Goal: Transaction & Acquisition: Purchase product/service

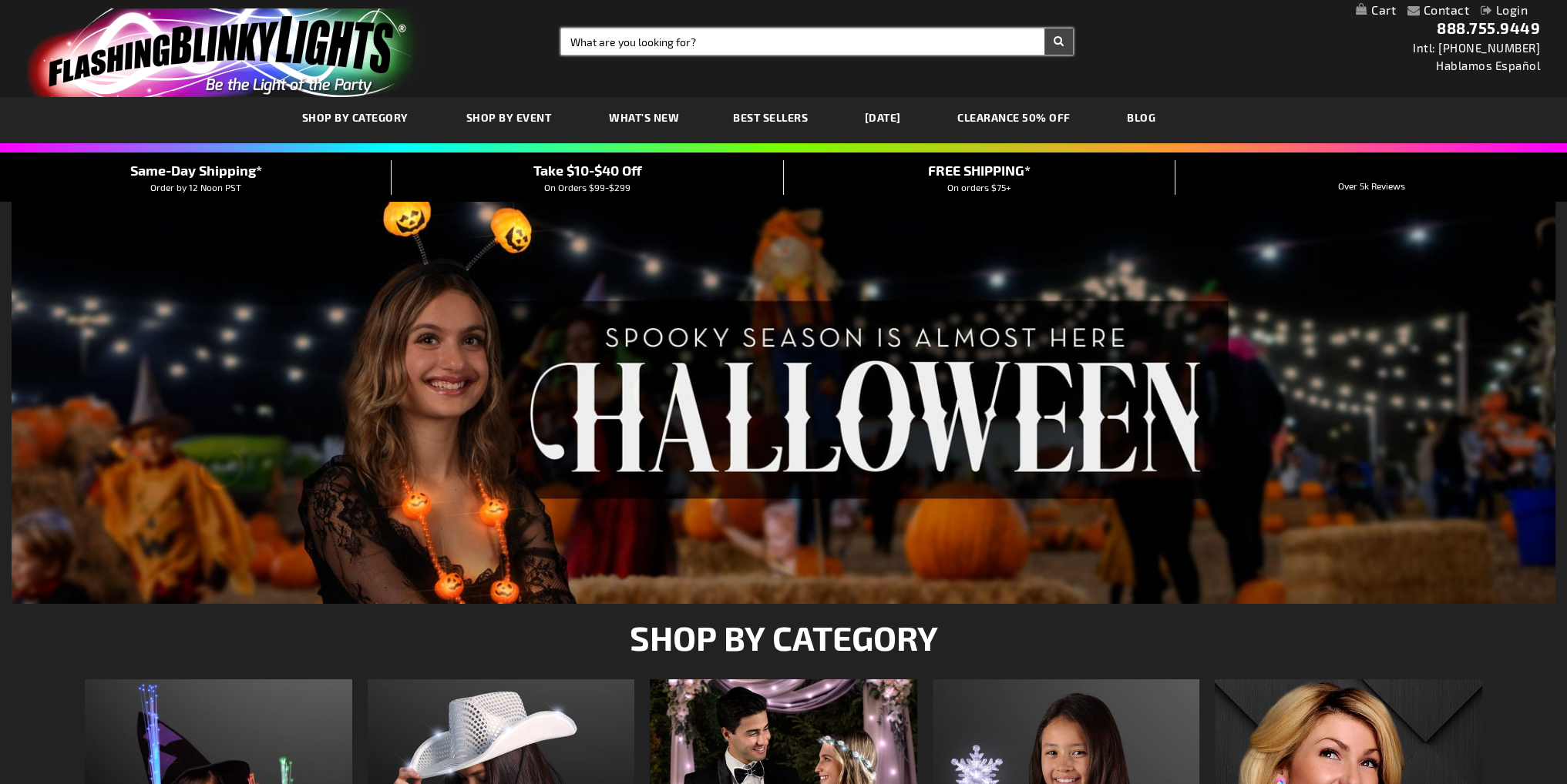
click at [590, 39] on input "Search" at bounding box center [817, 41] width 513 height 27
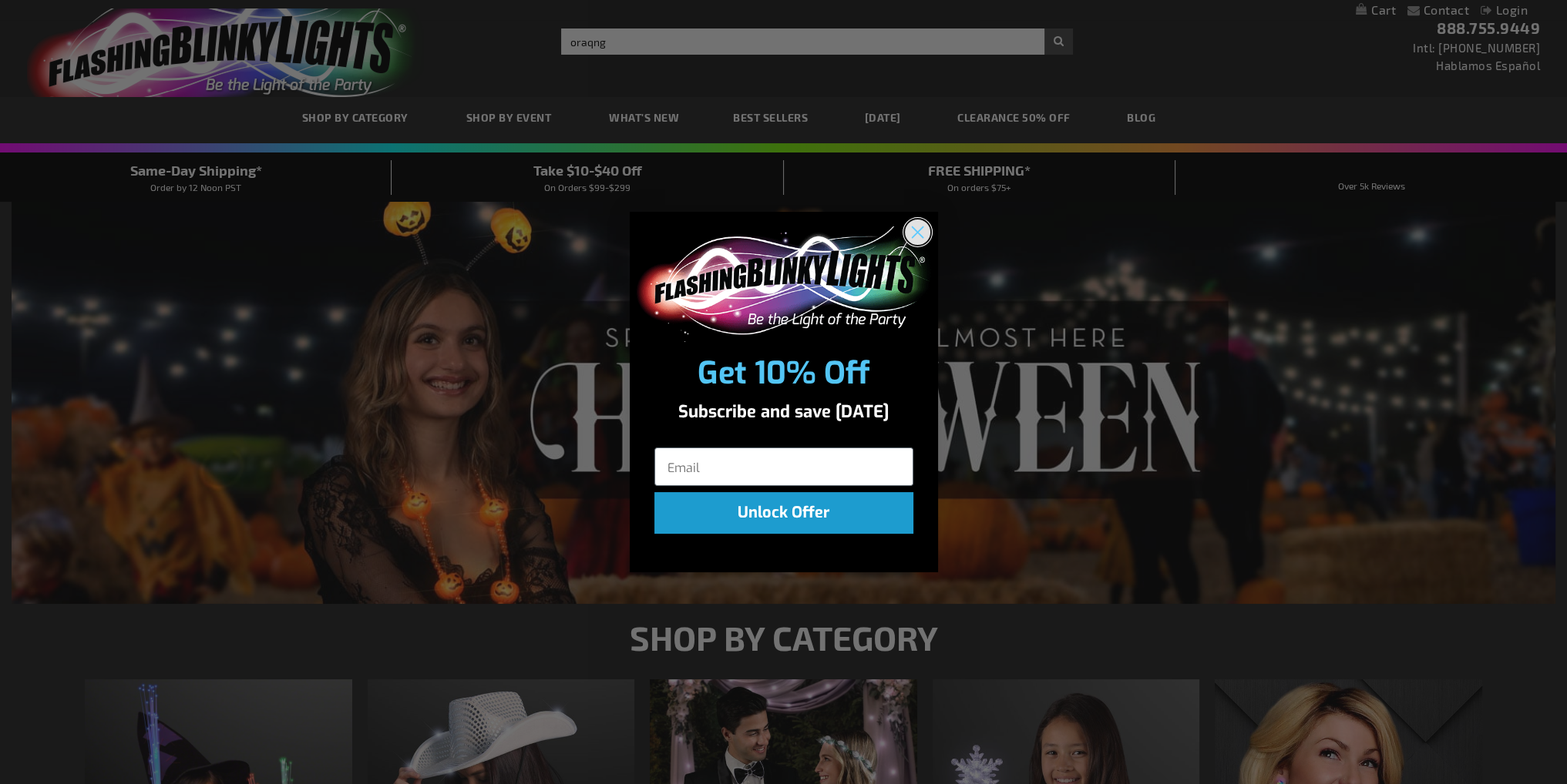
click at [919, 232] on icon "Close dialog" at bounding box center [917, 232] width 27 height 27
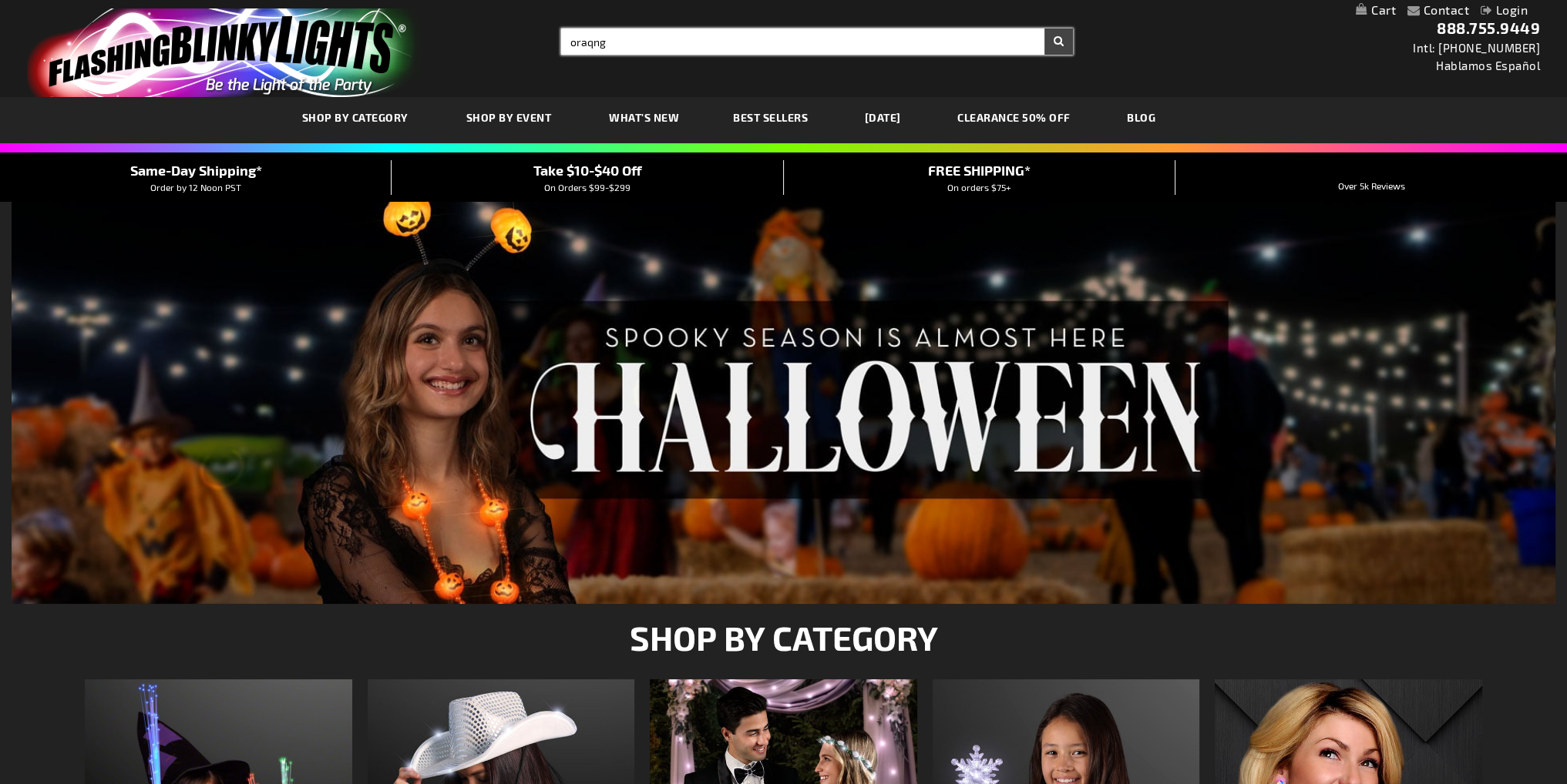
click at [619, 37] on input "oraqng" at bounding box center [817, 41] width 513 height 27
type input "orange rings"
click at [1044, 28] on button "Search" at bounding box center [1058, 41] width 28 height 27
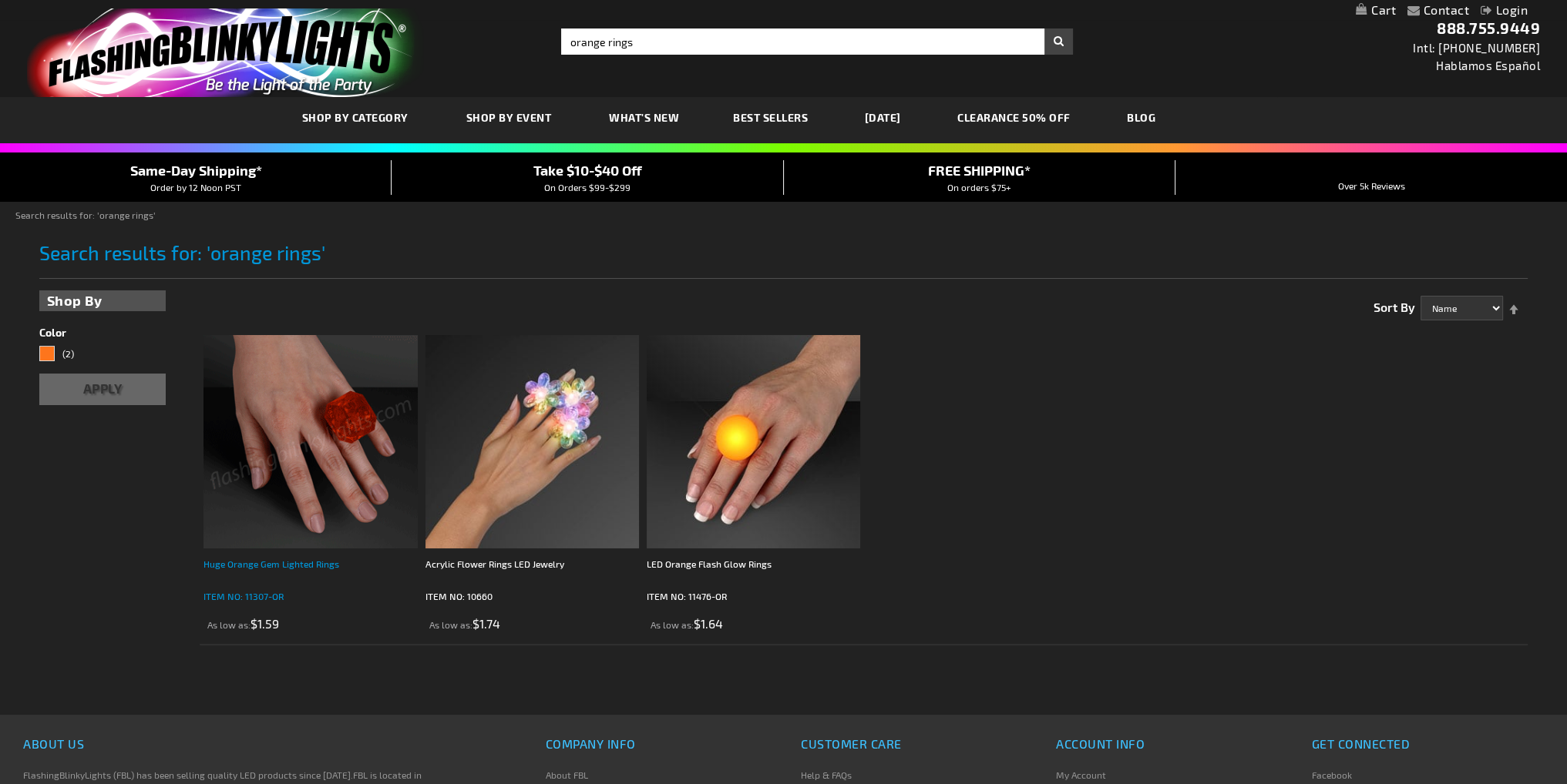
click at [317, 568] on div "Huge Orange Gem Lighted Rings" at bounding box center [310, 571] width 214 height 31
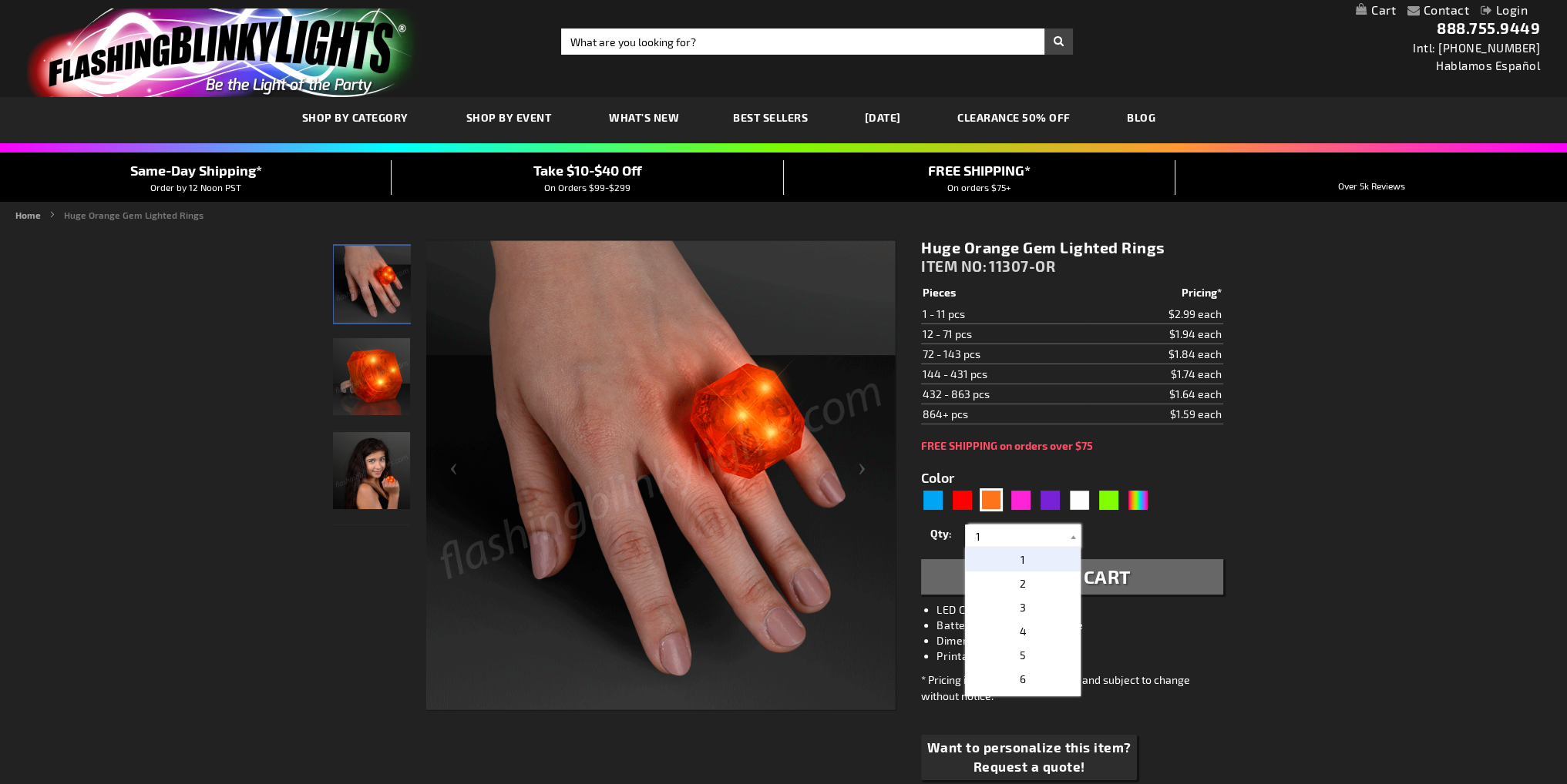
click at [1001, 536] on input "1" at bounding box center [1025, 536] width 112 height 23
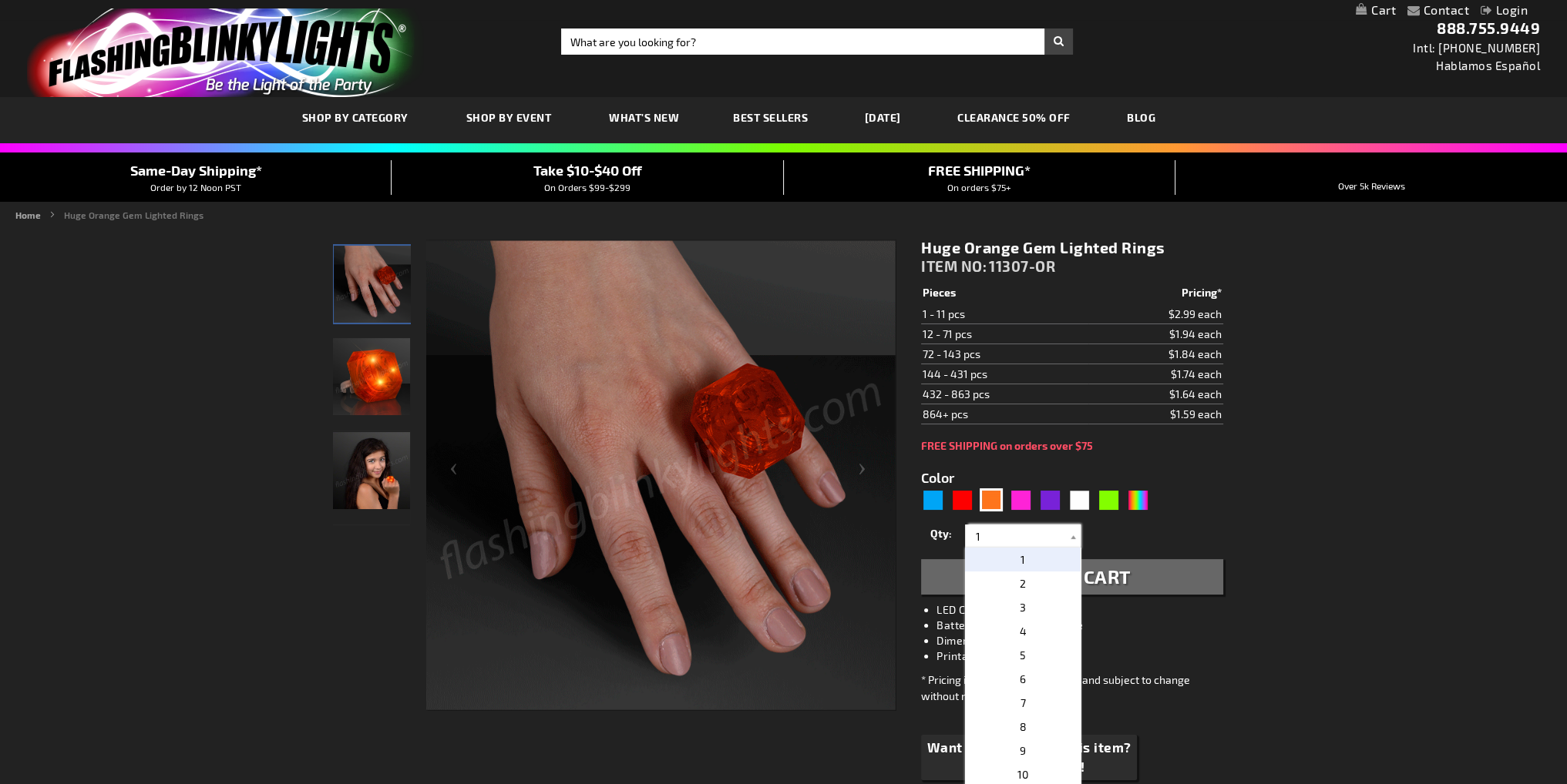
drag, startPoint x: 1002, startPoint y: 531, endPoint x: 961, endPoint y: 531, distance: 41.0
click at [961, 531] on div "Qty 1 2 3 4 5 6 7 8 9 10 11 12 24 36 48 60 72 84 96 108 120 132 144 156 168" at bounding box center [1072, 536] width 301 height 31
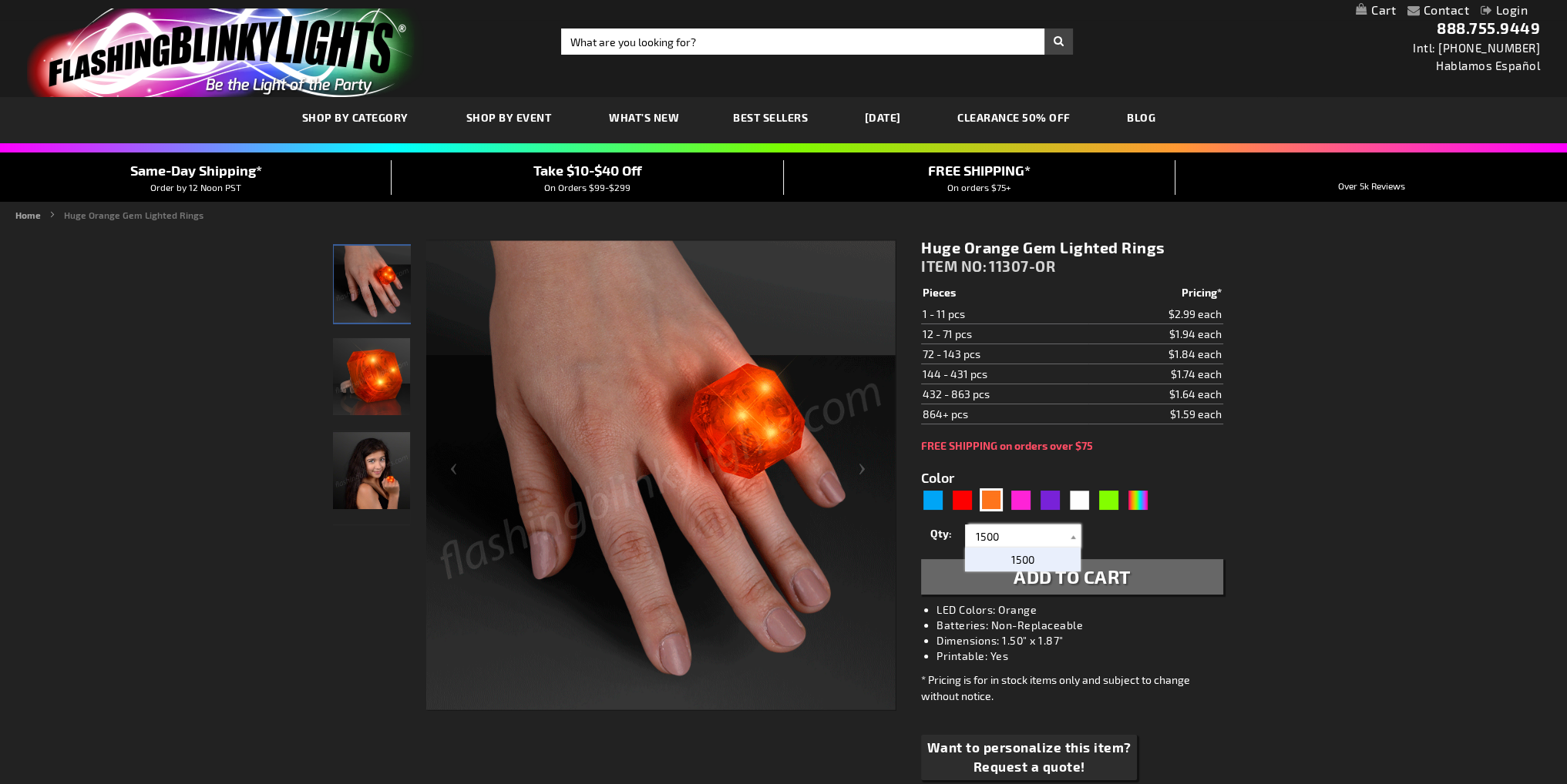
type input "1500"
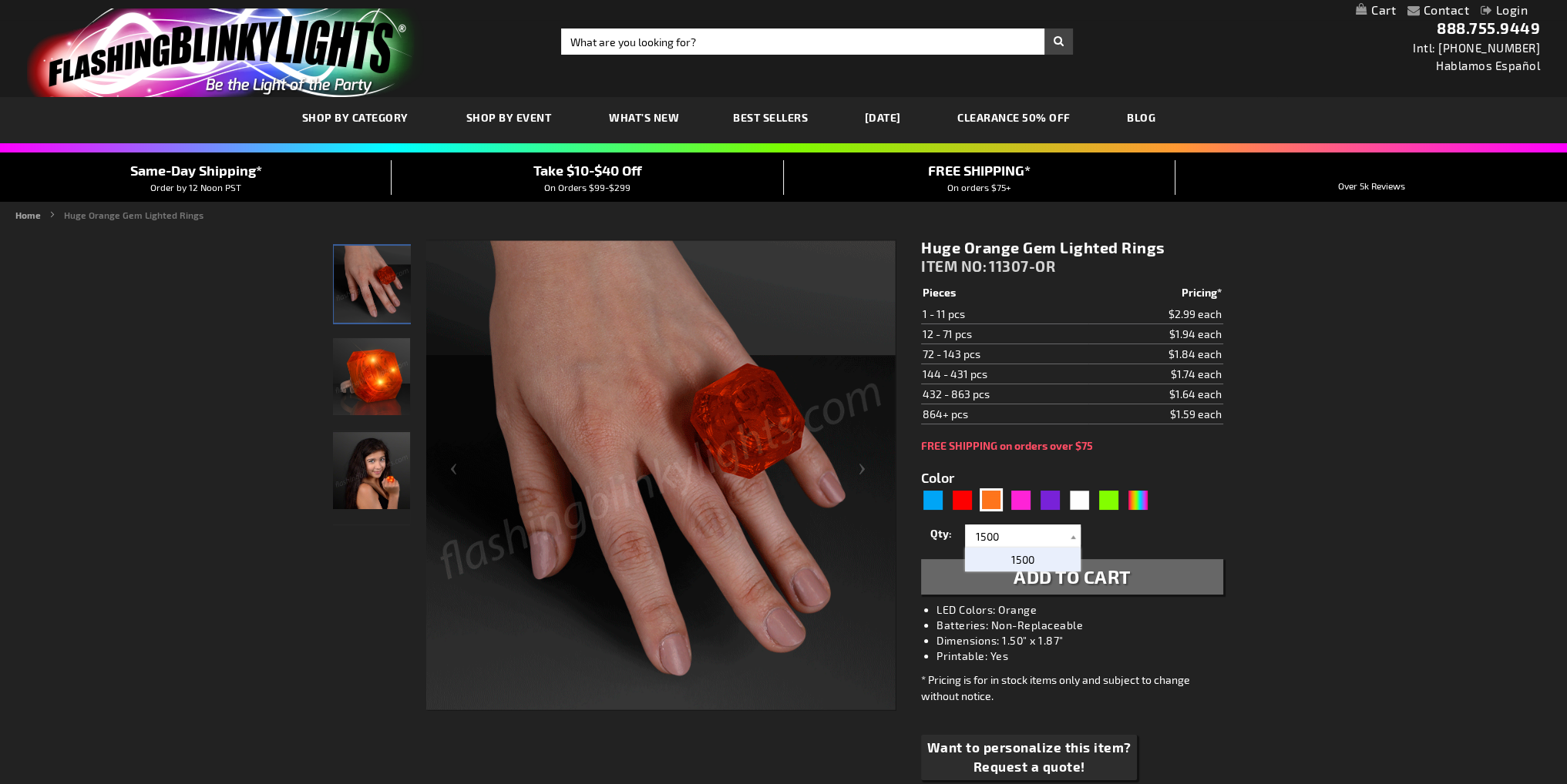
click at [1025, 562] on span "1500" at bounding box center [1022, 559] width 23 height 13
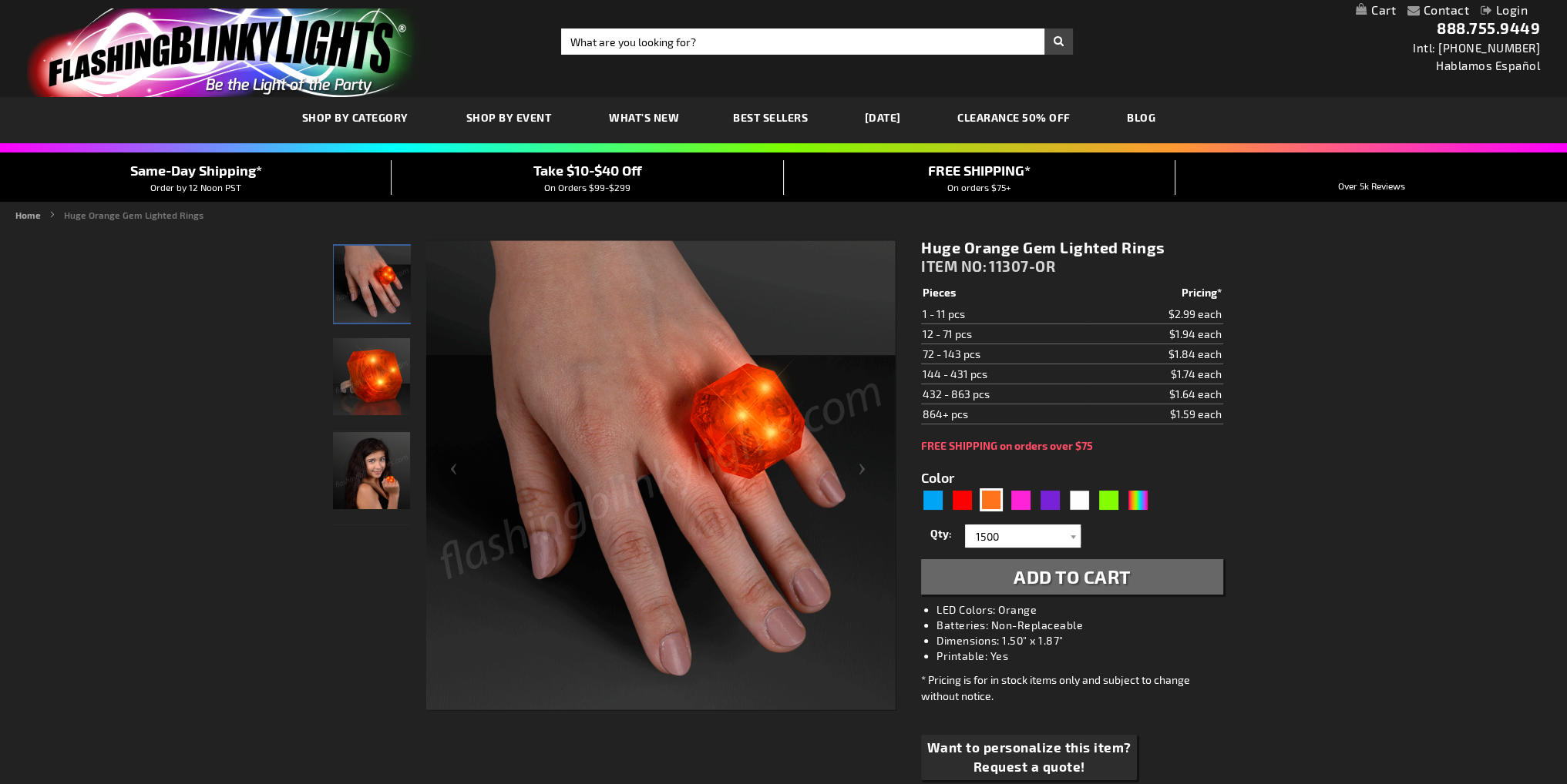
click at [1073, 575] on span "Add to Cart" at bounding box center [1072, 577] width 117 height 22
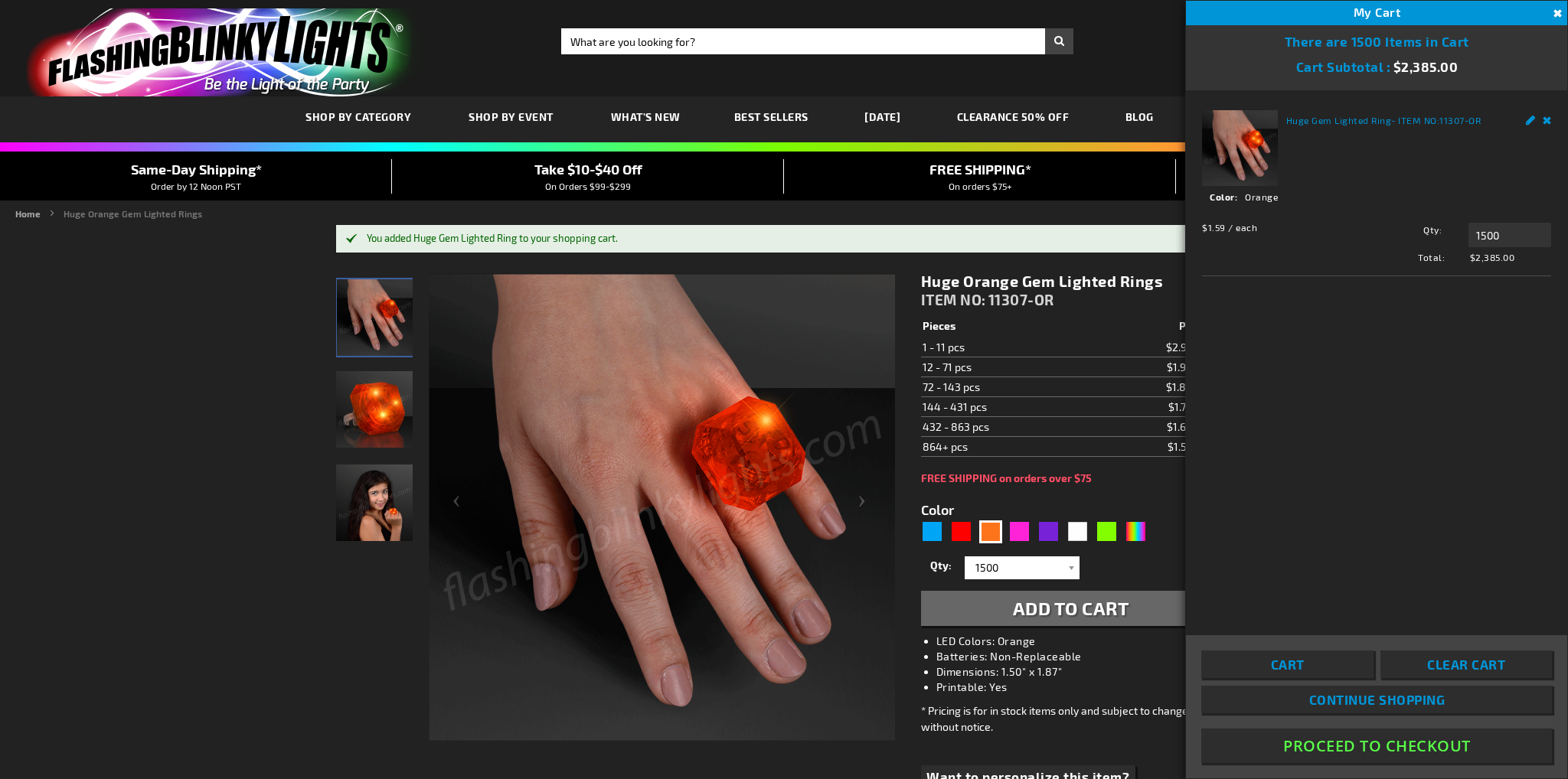
click at [1320, 664] on link "Cart" at bounding box center [1287, 664] width 171 height 27
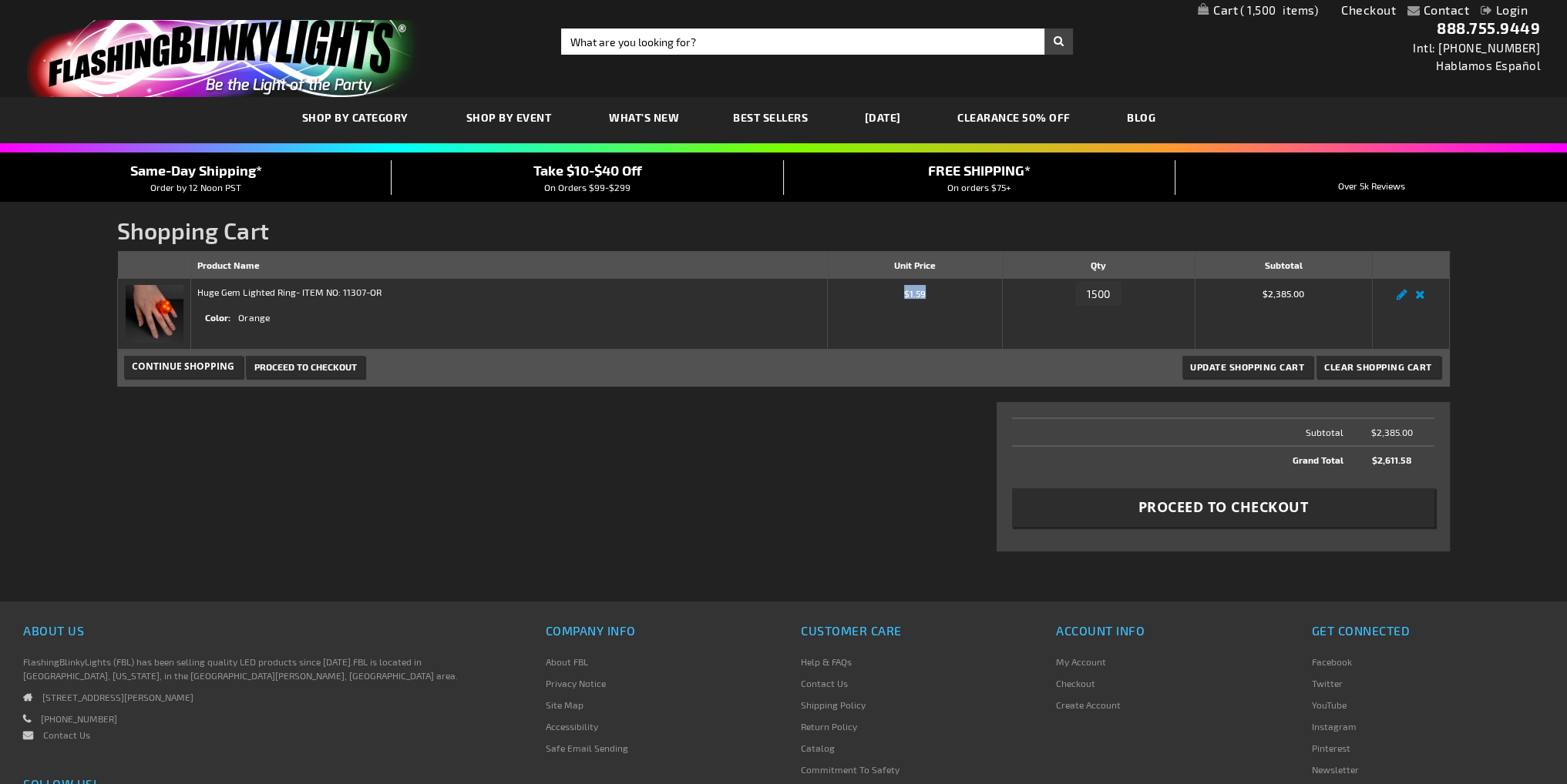
drag, startPoint x: 931, startPoint y: 294, endPoint x: 902, endPoint y: 293, distance: 29.0
click at [902, 293] on span "$1.59" at bounding box center [915, 292] width 161 height 14
copy span "$1.59"
click at [1399, 299] on link "Edit" at bounding box center [1402, 299] width 18 height 0
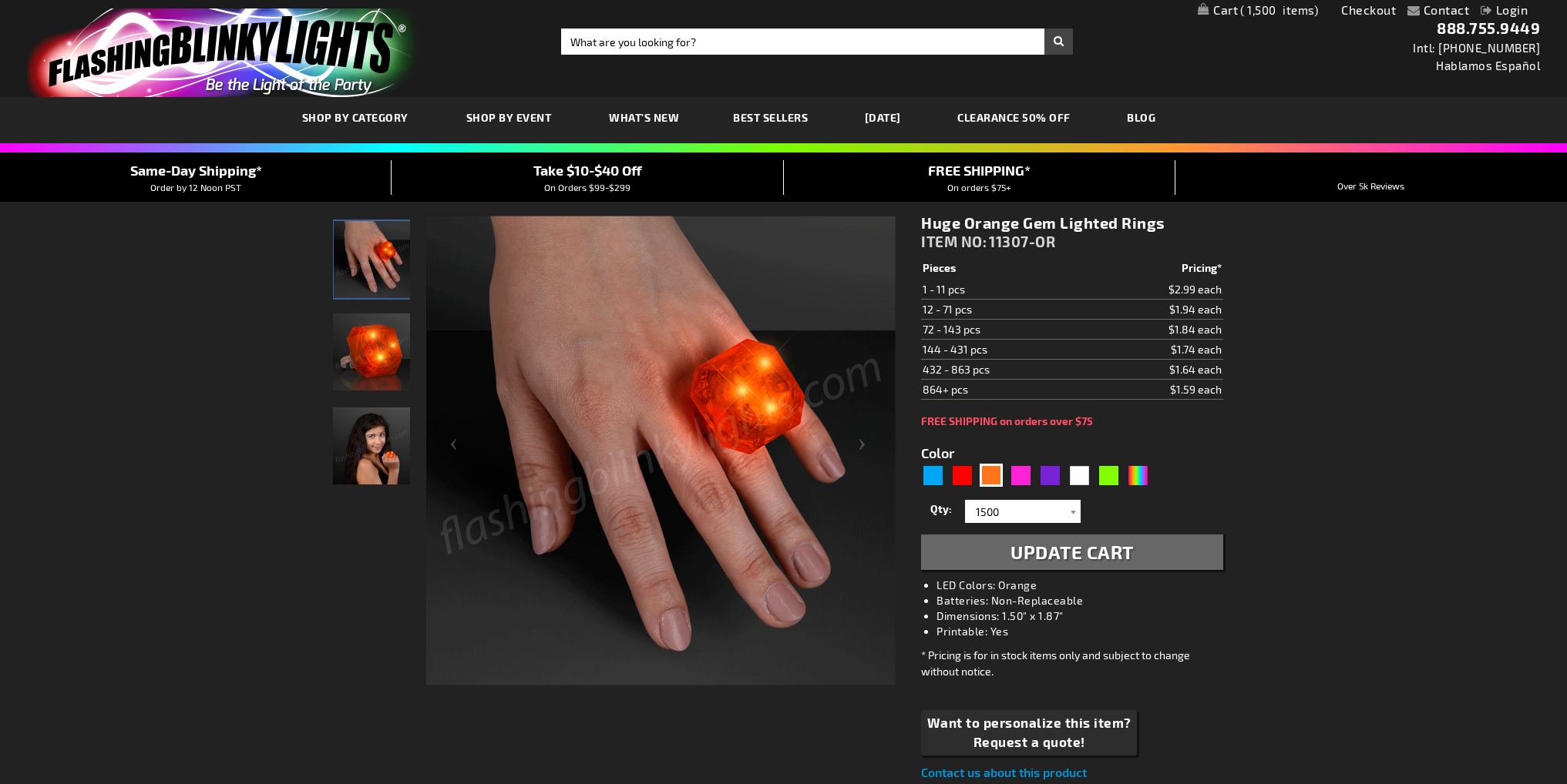
select select "1500"
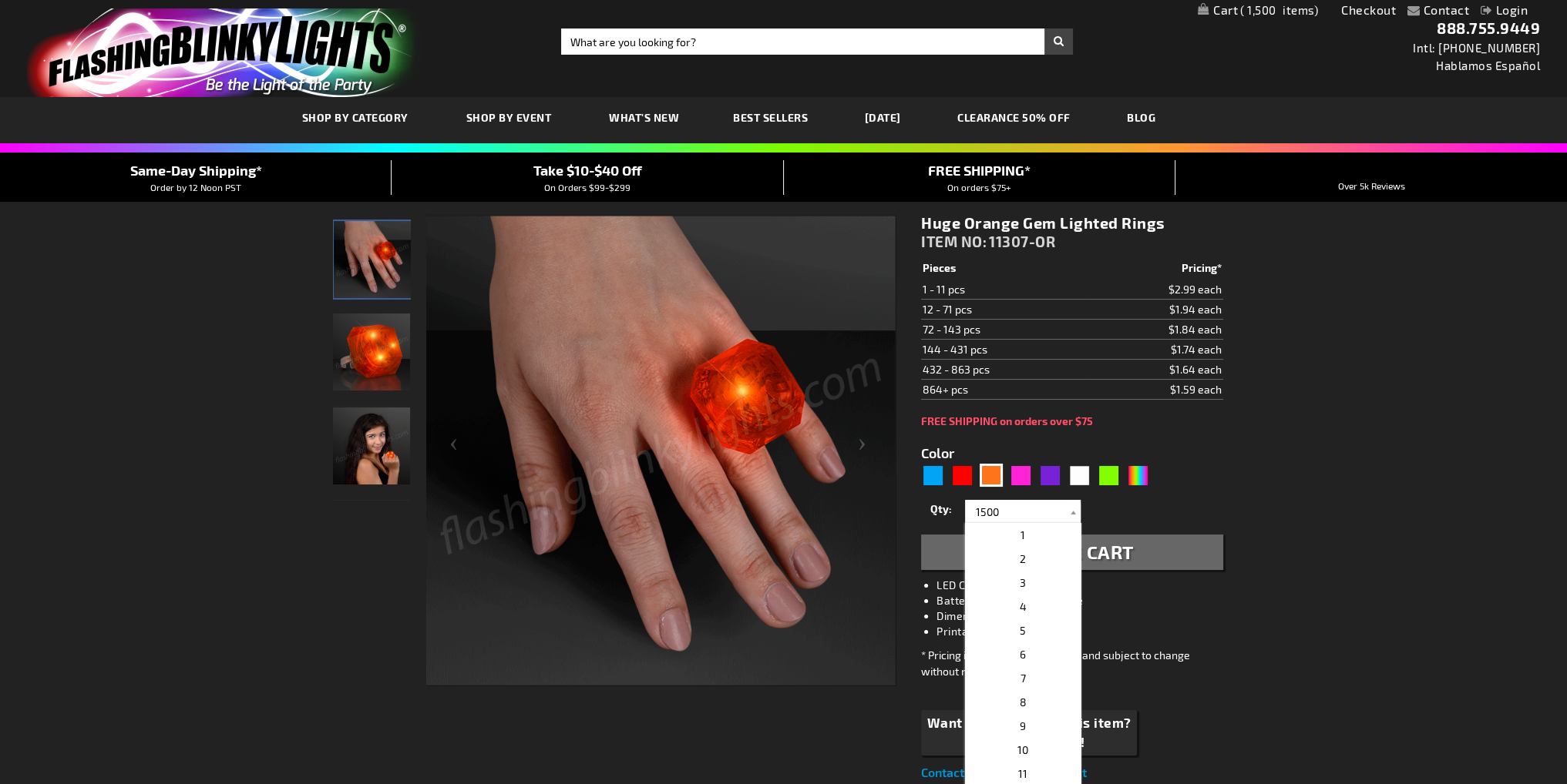
drag, startPoint x: 1003, startPoint y: 512, endPoint x: 980, endPoint y: 509, distance: 23.2
click at [980, 511] on input "1500" at bounding box center [1025, 511] width 112 height 23
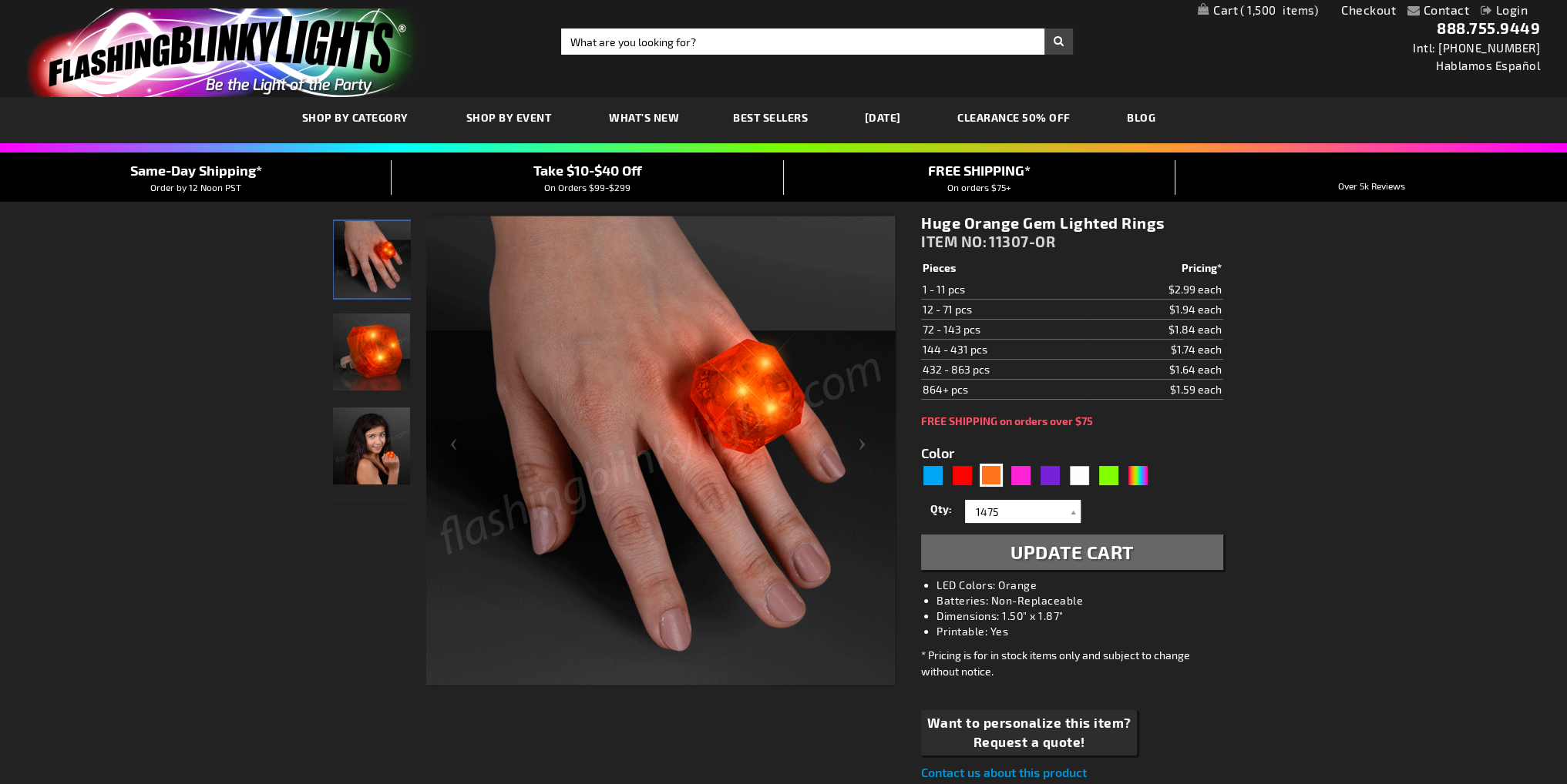
type input "1475"
click at [1119, 555] on span "Update Cart" at bounding box center [1072, 552] width 123 height 22
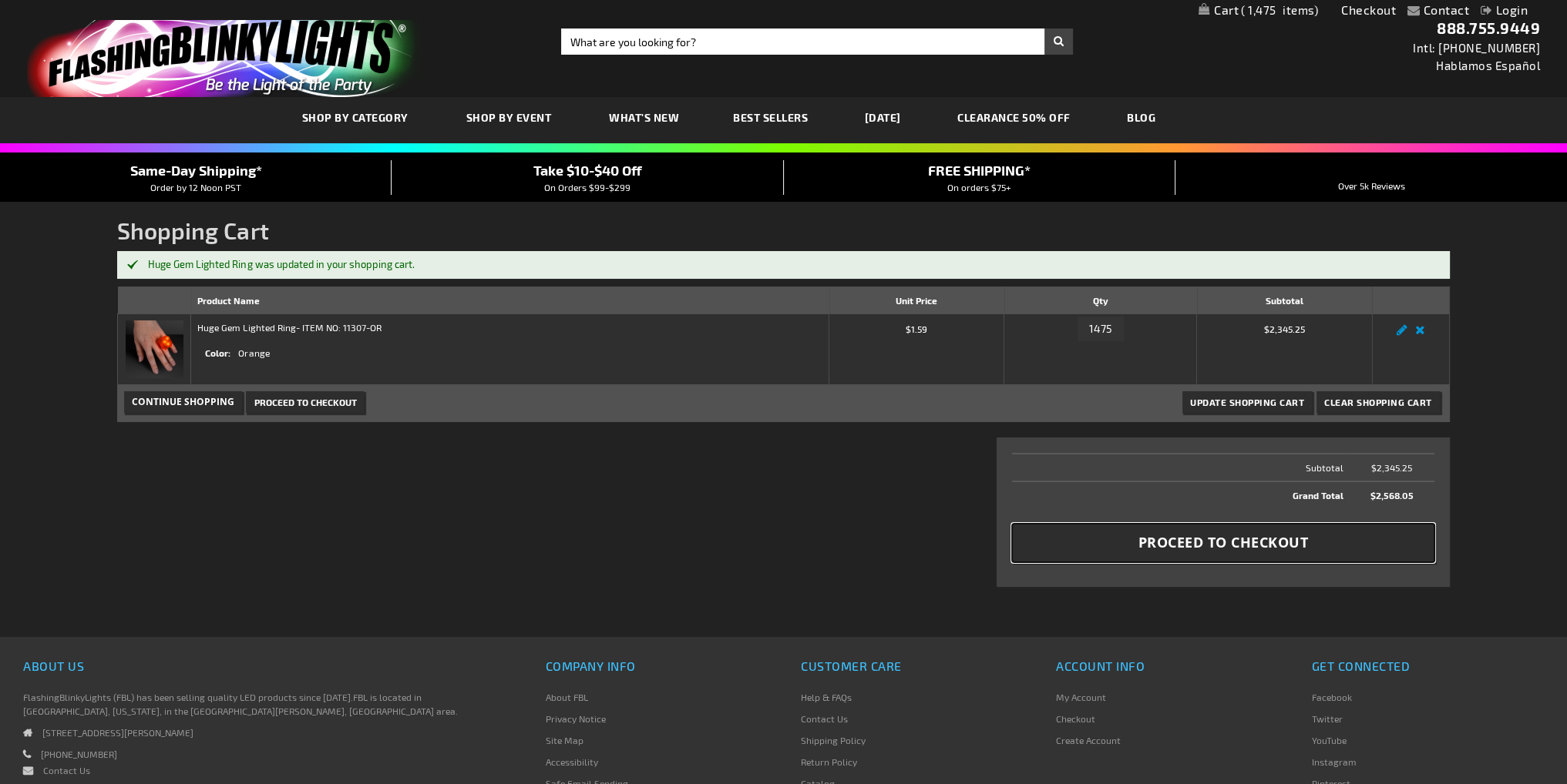
click at [1298, 540] on span "Proceed to Checkout" at bounding box center [1224, 542] width 171 height 19
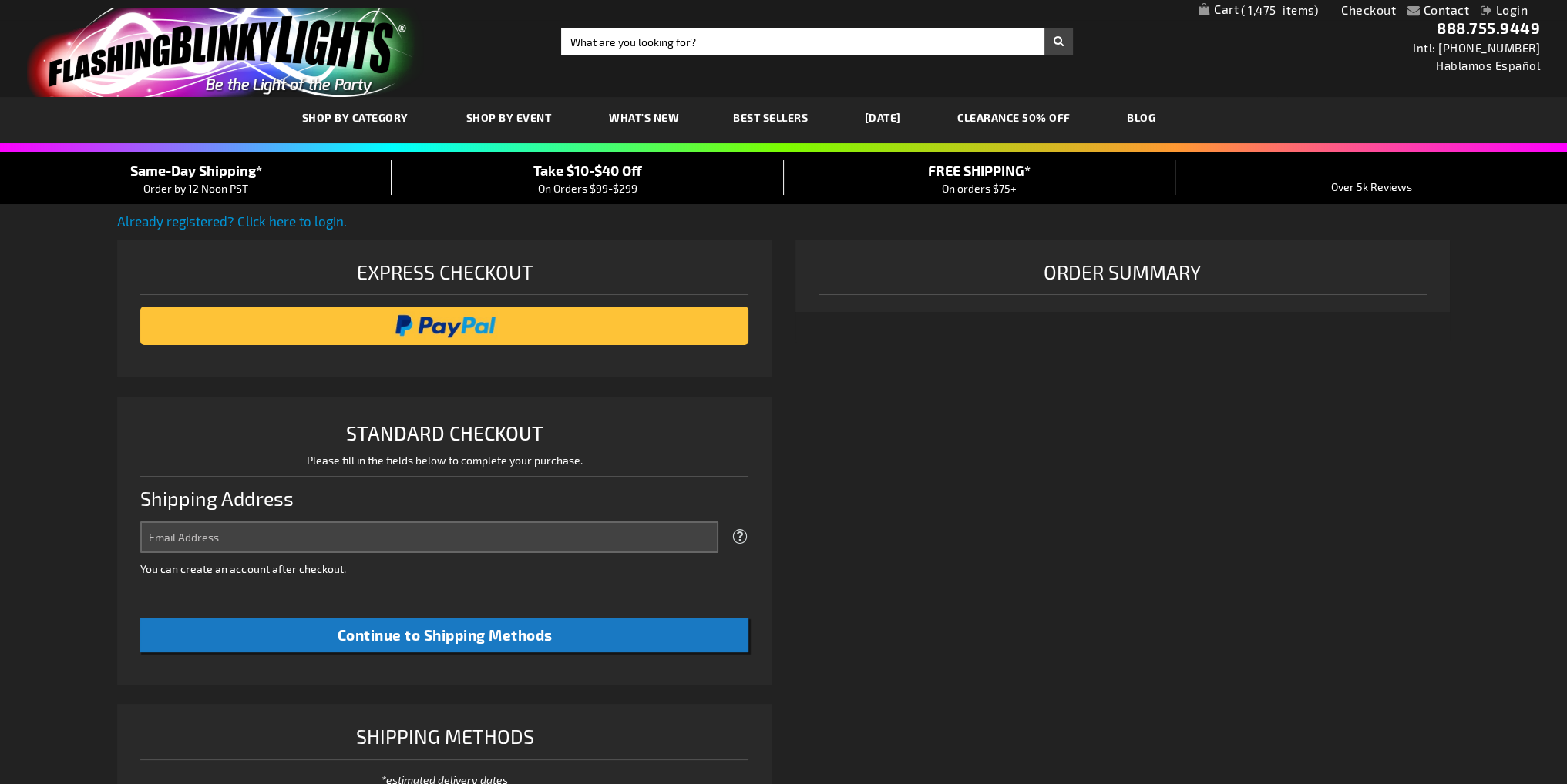
select select "US"
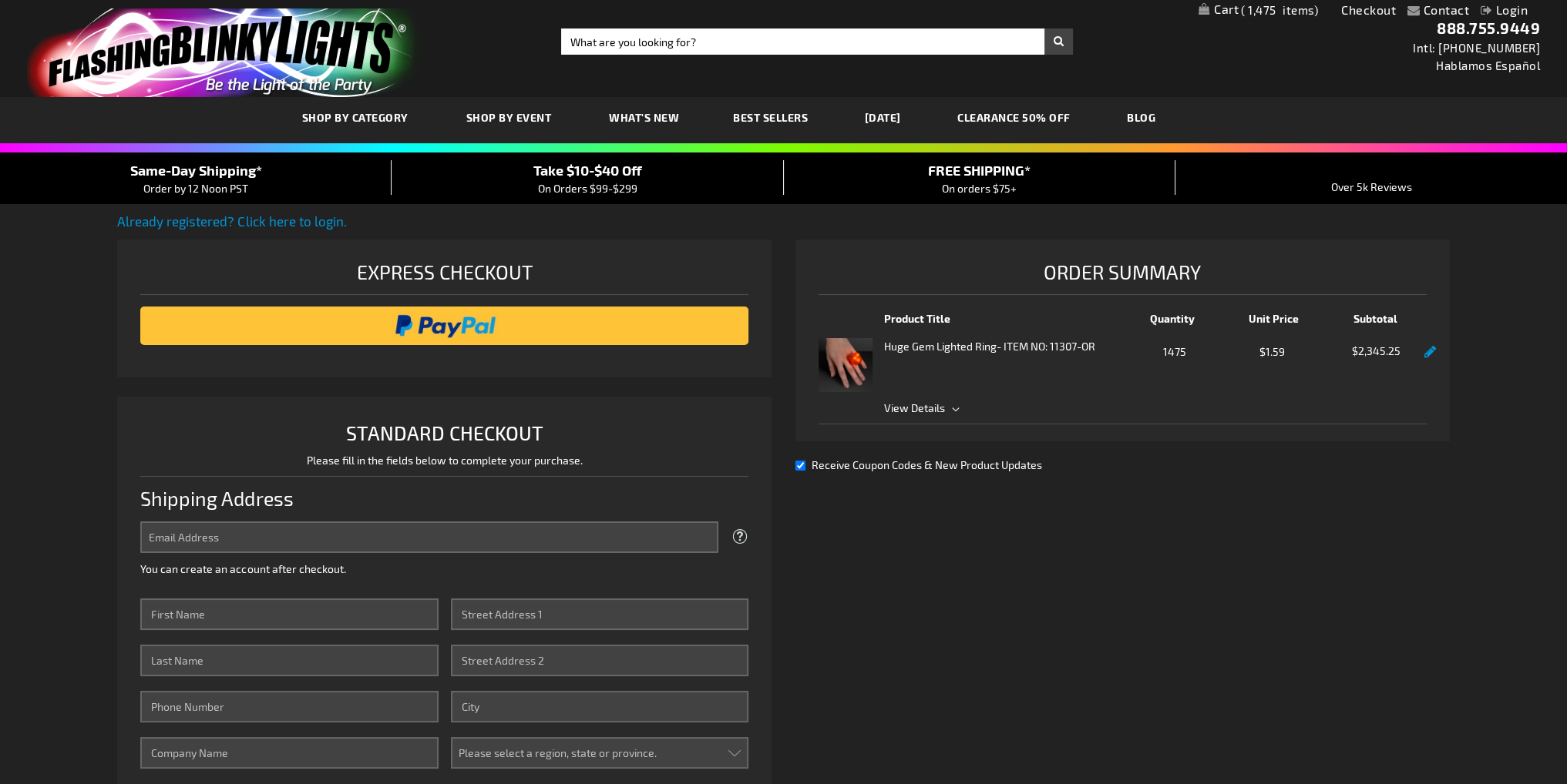
type input "Christy.veal@avalara.com"
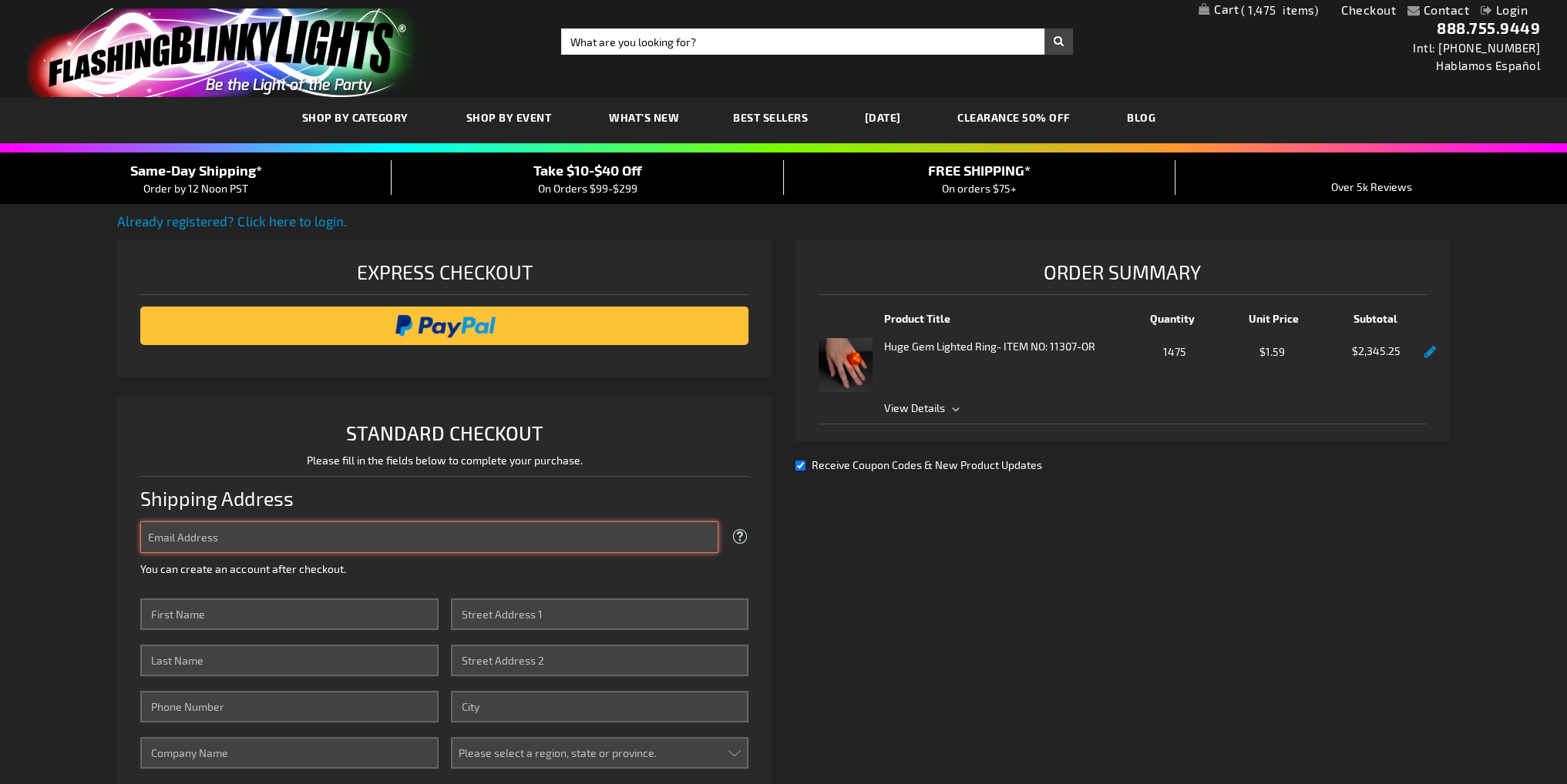
type input "[PERSON_NAME][EMAIL_ADDRESS][PERSON_NAME][DOMAIN_NAME]"
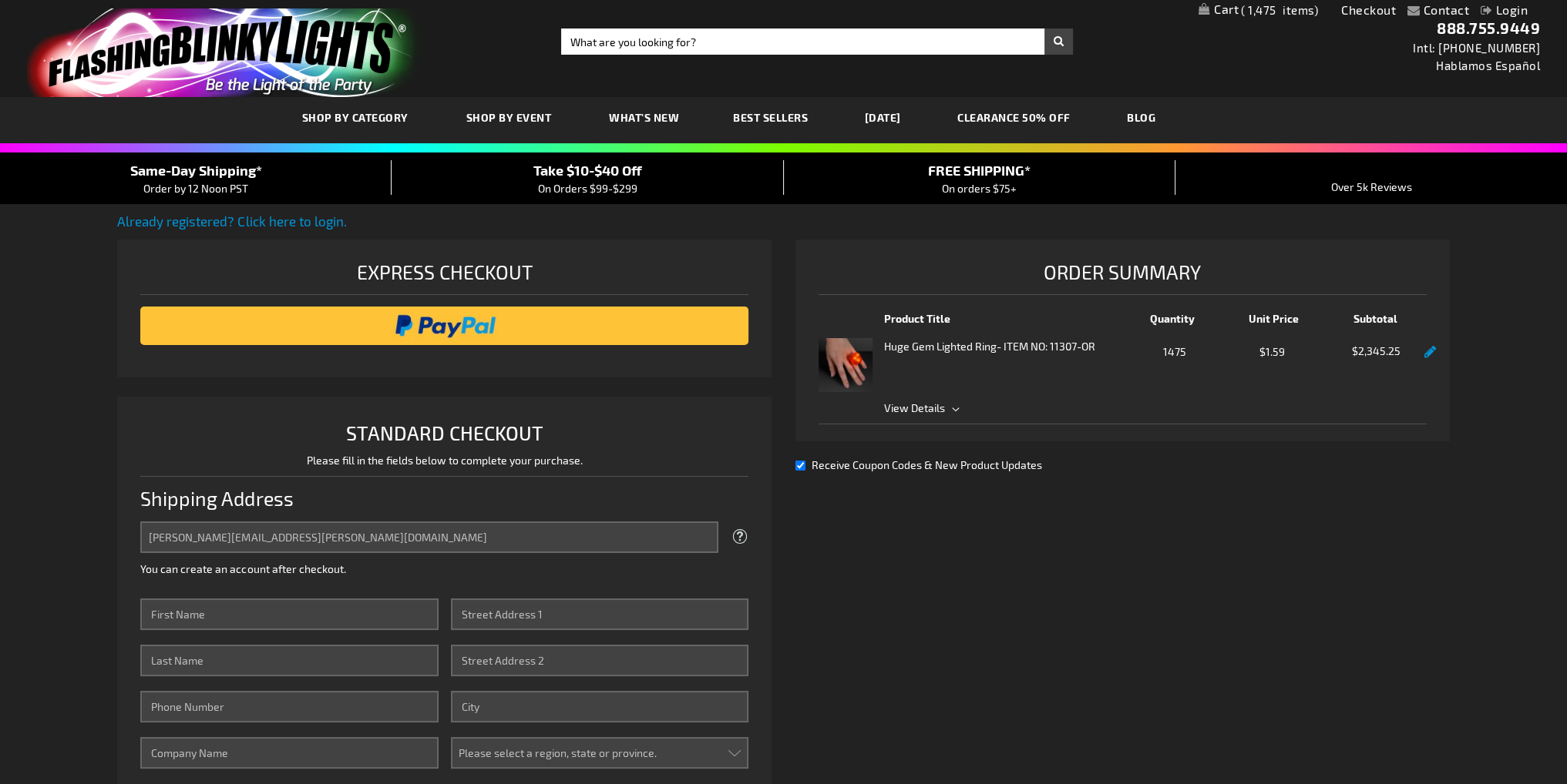
click at [1497, 7] on link "Login" at bounding box center [1504, 10] width 47 height 15
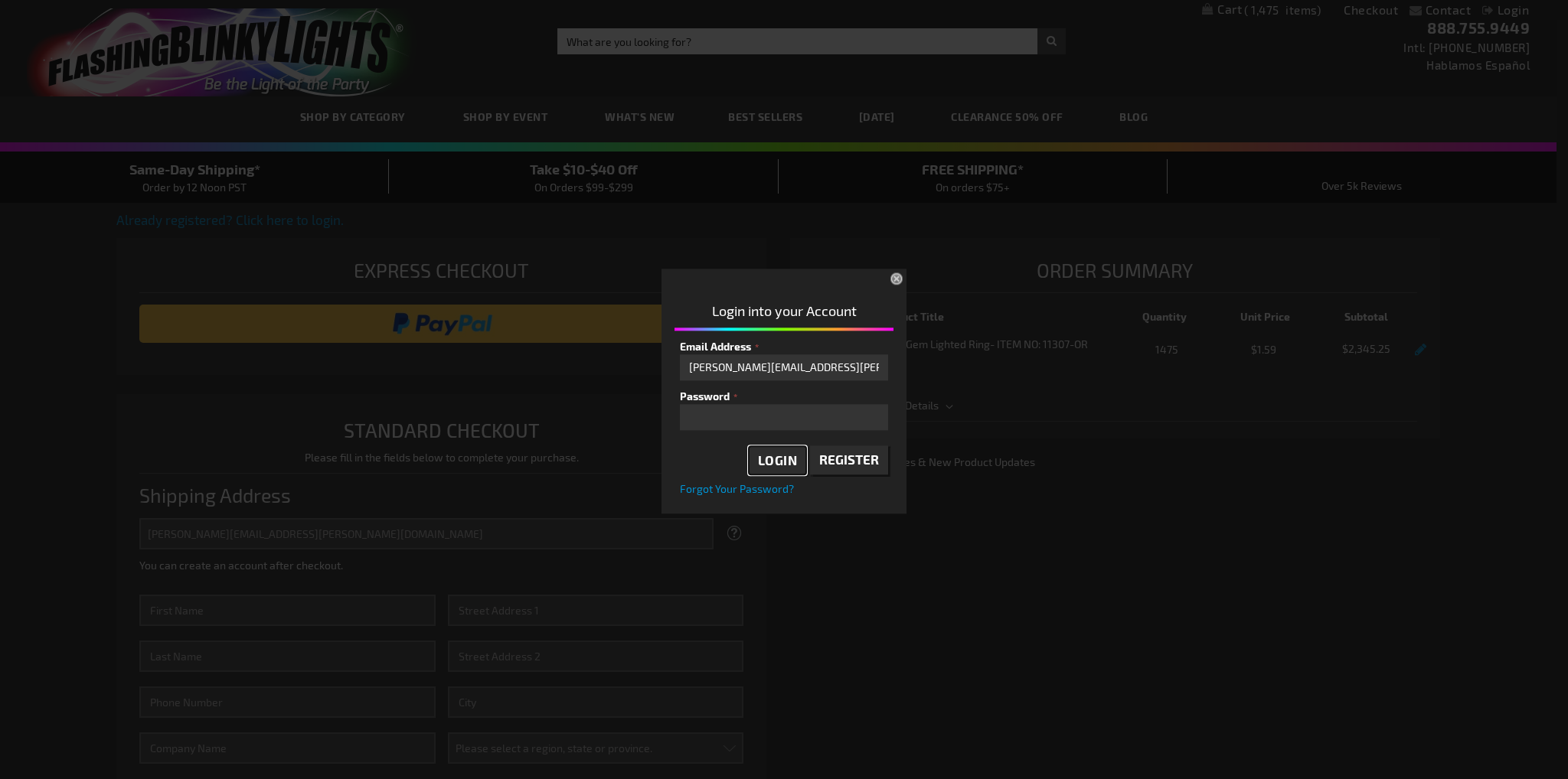
click at [769, 458] on span "Login" at bounding box center [779, 459] width 40 height 15
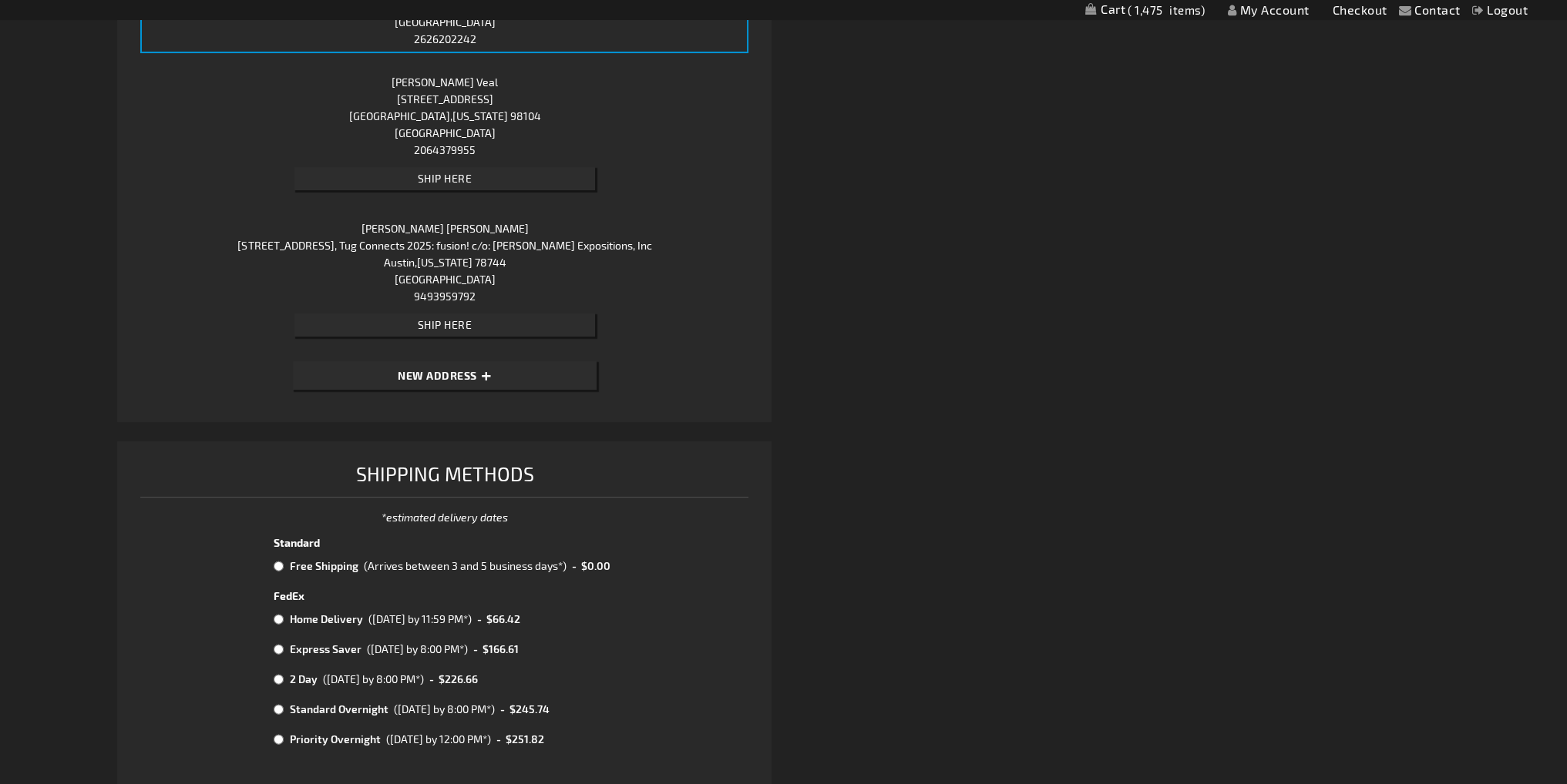
scroll to position [693, 0]
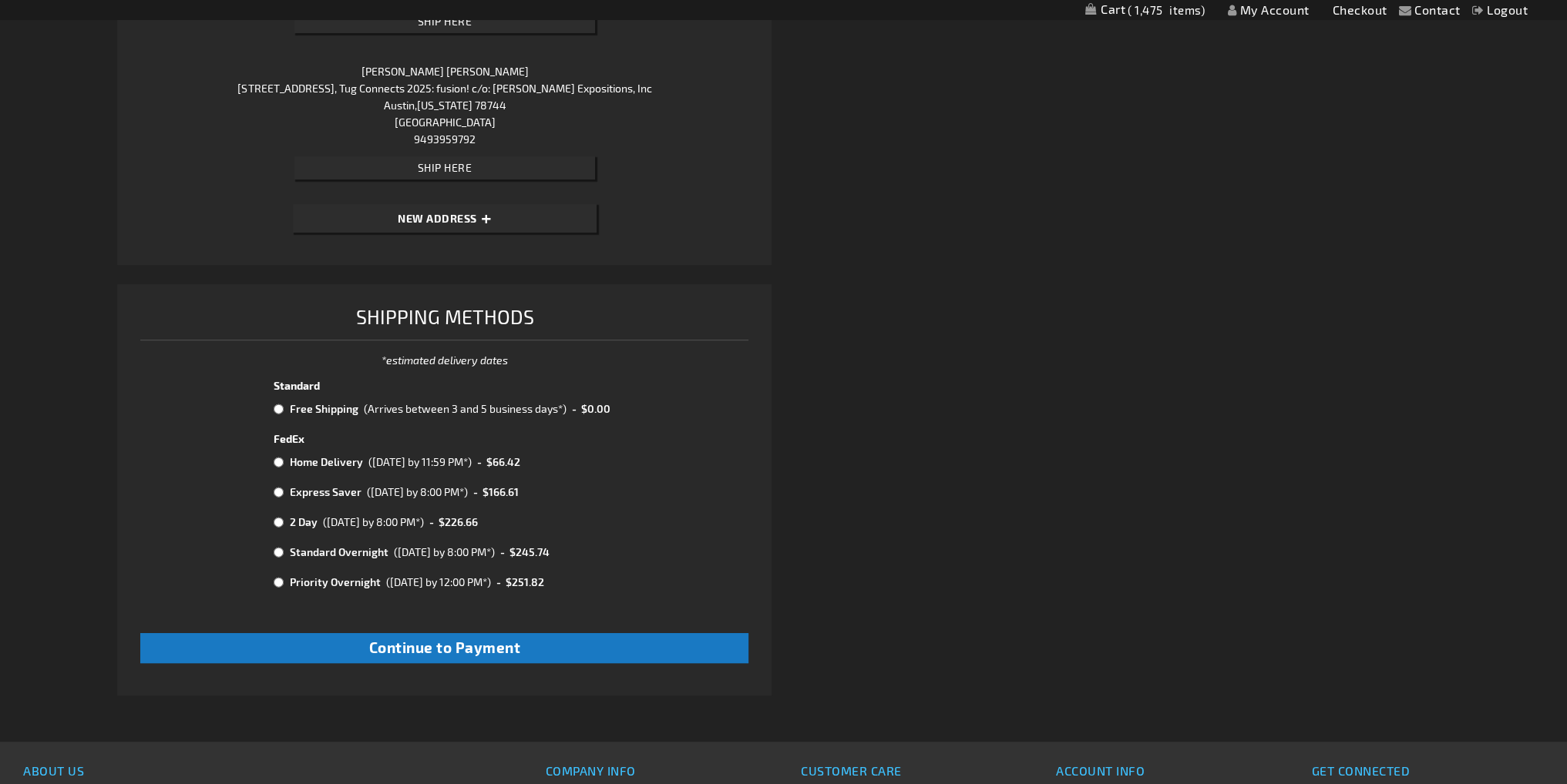
click at [280, 404] on input "radio" at bounding box center [278, 408] width 10 height 12
radio input "true"
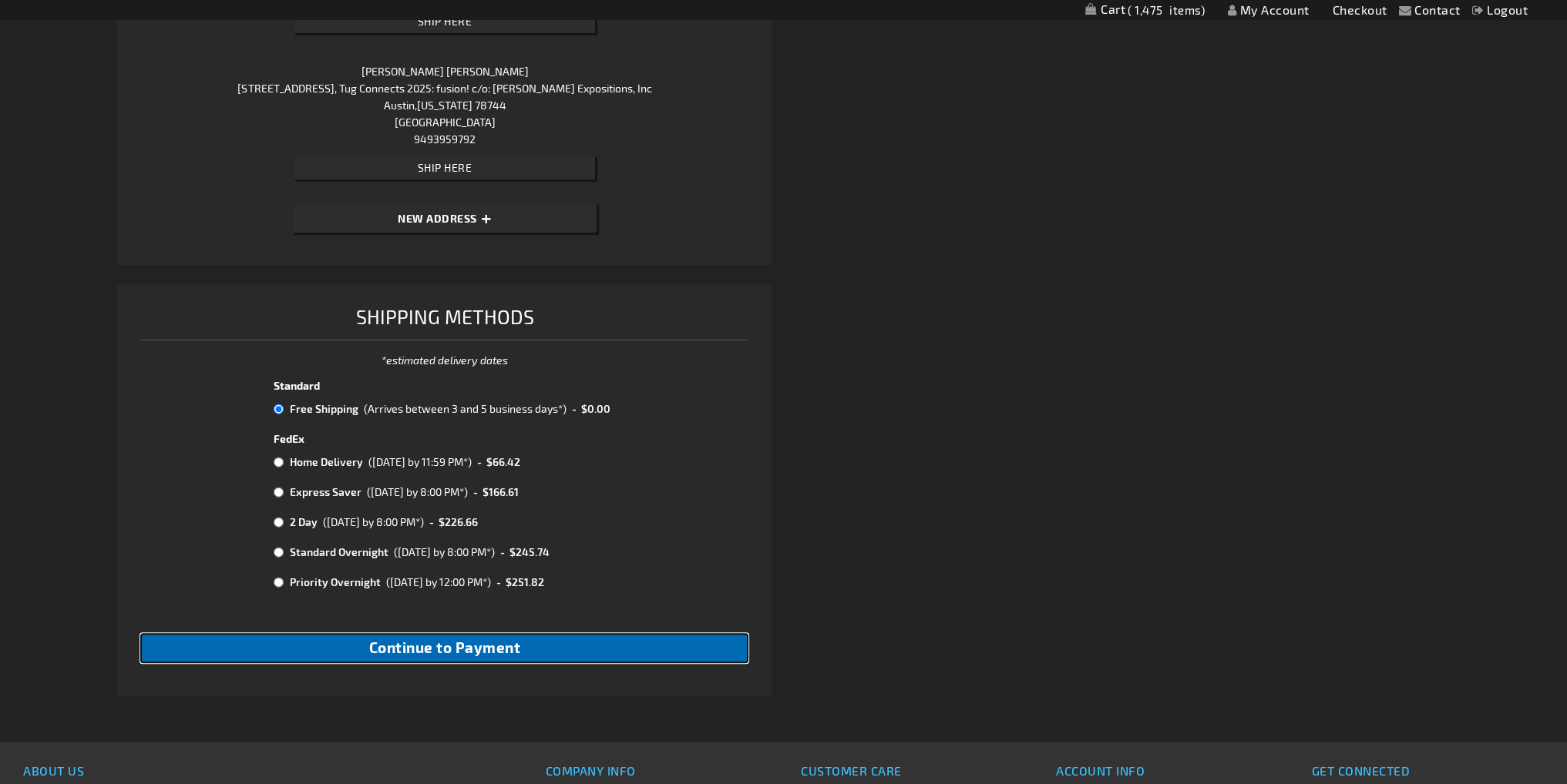
click at [561, 648] on button "Continue to Payment" at bounding box center [444, 647] width 608 height 30
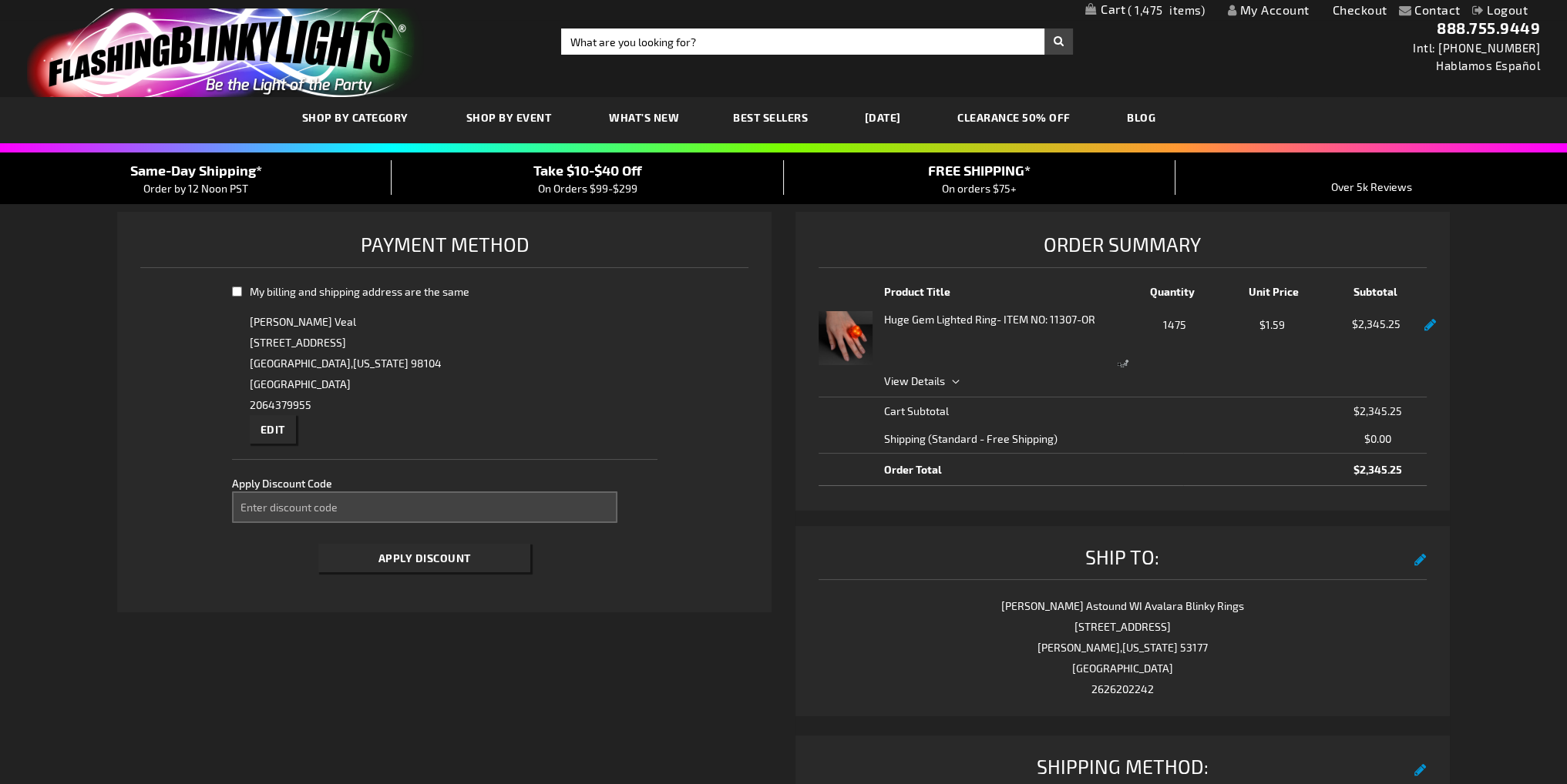
select select "6b0c0f6be7408271b7d4be6ef5a40dbefa33f067"
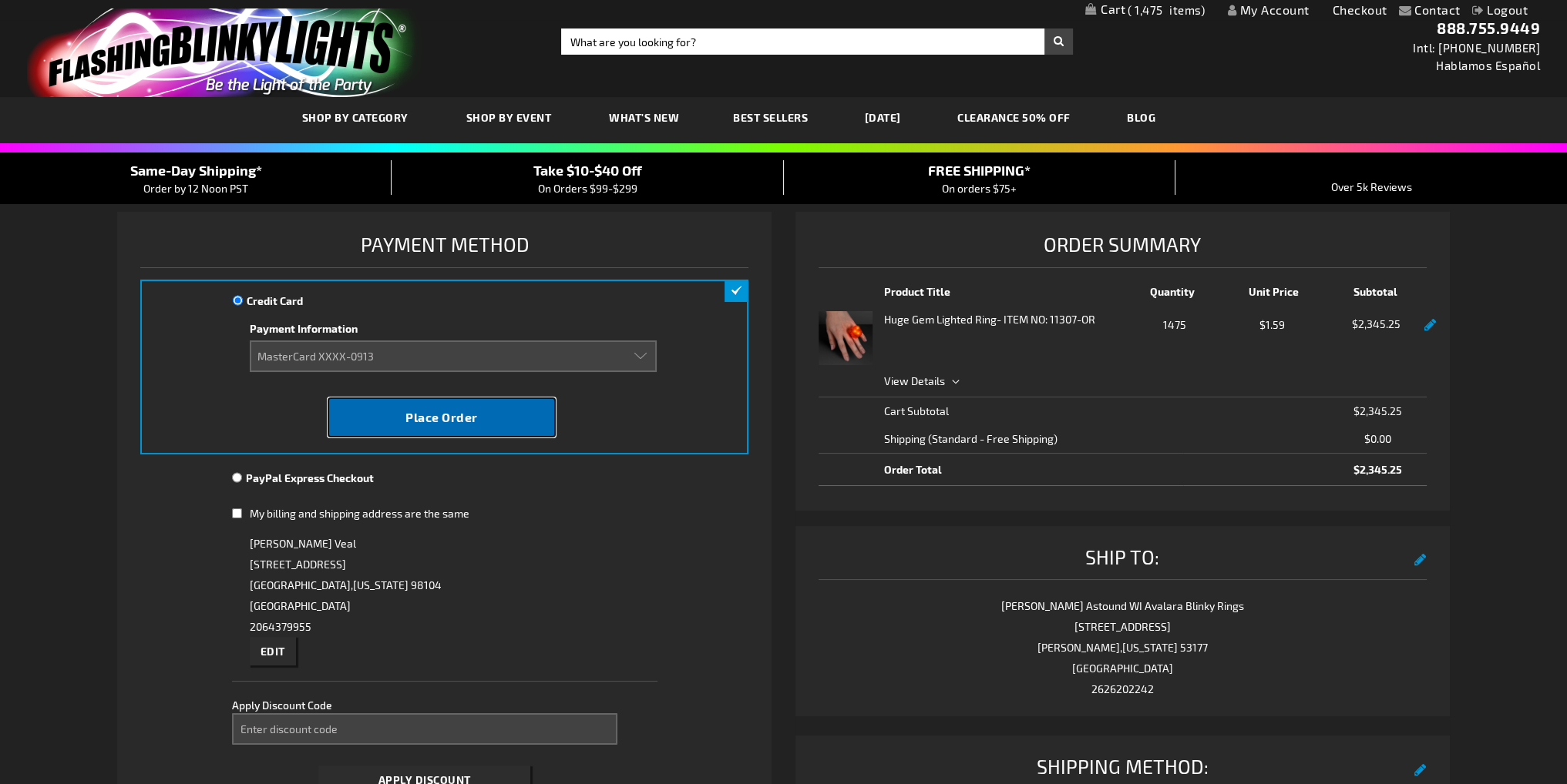
click at [467, 425] on button "Place Order" at bounding box center [441, 417] width 228 height 40
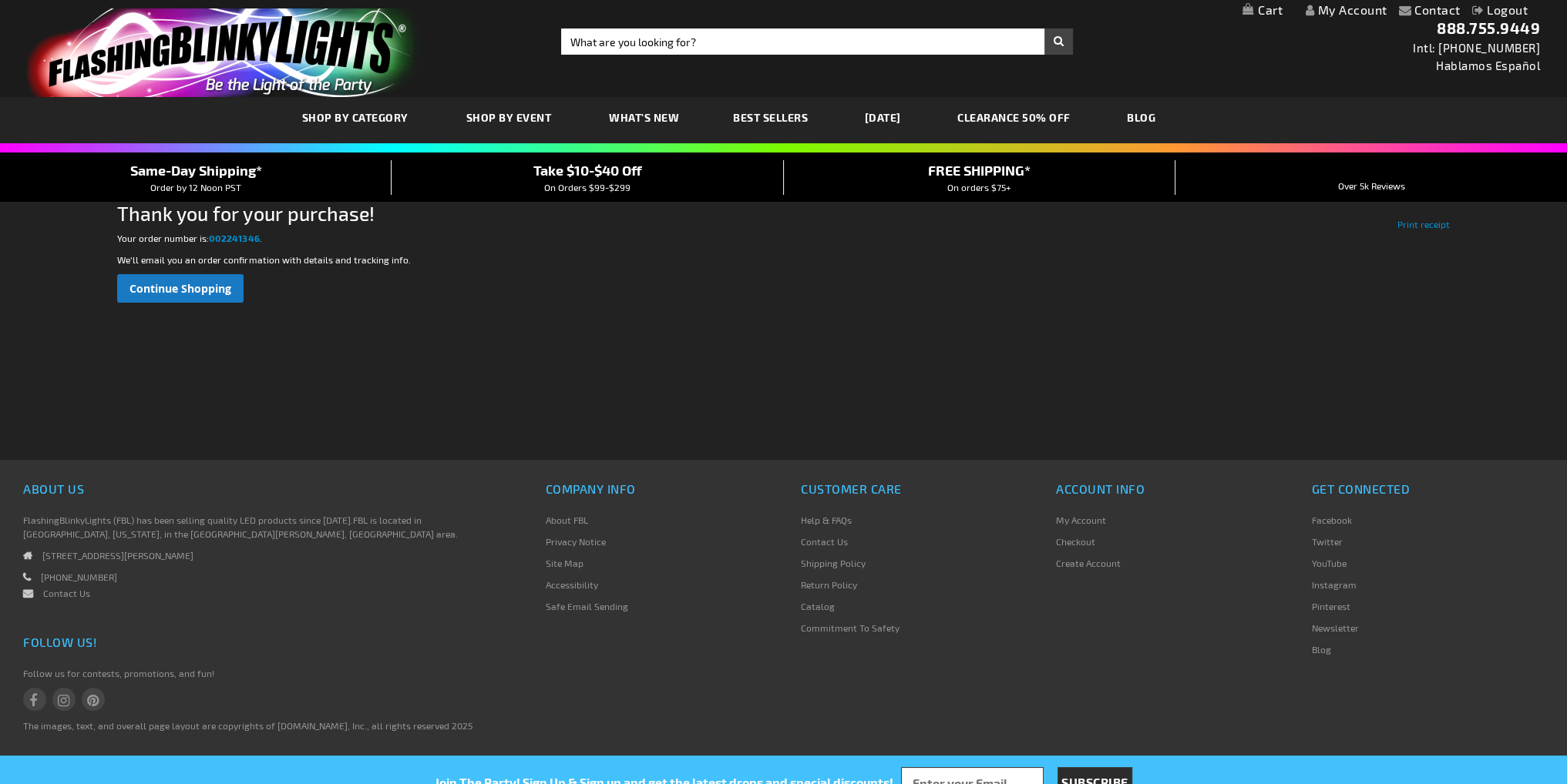
click at [113, 241] on div "Contact Compare Products My Account Logout Skip to Content My Cart My Cart Clos…" at bounding box center [784, 403] width 1567 height 806
drag, startPoint x: 116, startPoint y: 236, endPoint x: 259, endPoint y: 244, distance: 143.2
click at [259, 244] on div "Contact Compare Products My Account Logout Skip to Content My Cart My Cart Clos…" at bounding box center [784, 403] width 1567 height 806
copy p "Your order number is: 002241346 ."
